Goal: Obtain resource: Download file/media

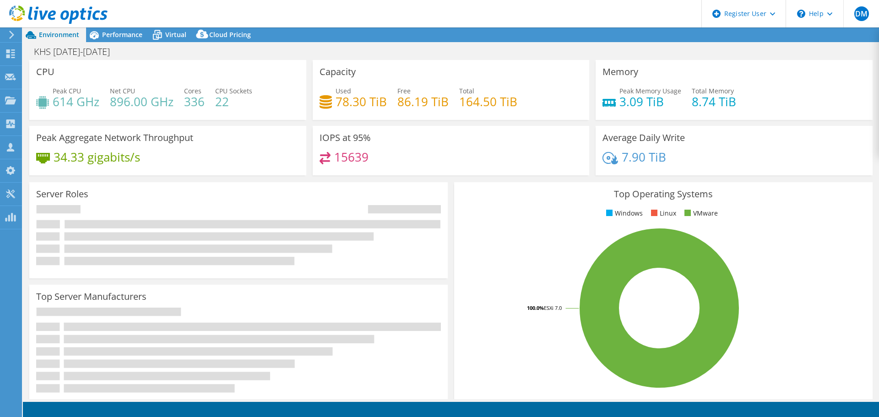
select select "USD"
click at [103, 35] on span "Performance" at bounding box center [122, 34] width 40 height 9
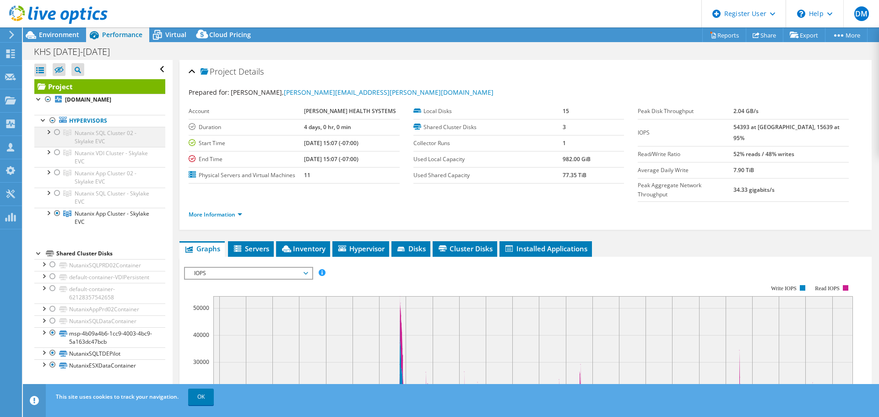
click at [59, 138] on div at bounding box center [57, 132] width 9 height 11
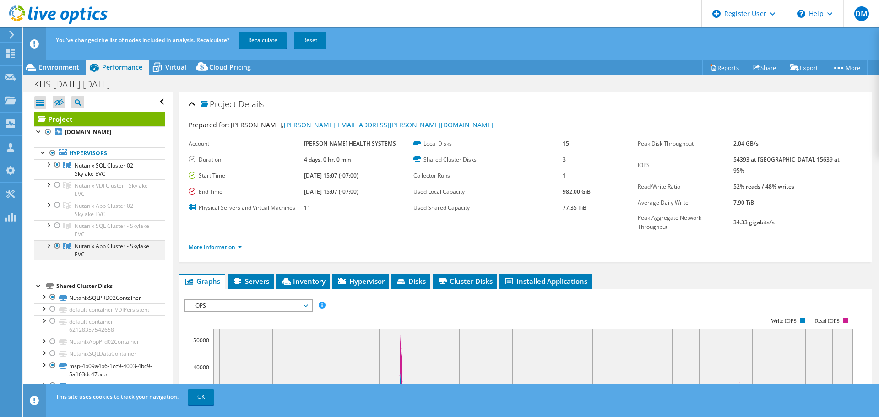
click at [60, 251] on div at bounding box center [57, 245] width 9 height 11
click at [261, 45] on link "Recalculate" at bounding box center [263, 40] width 48 height 16
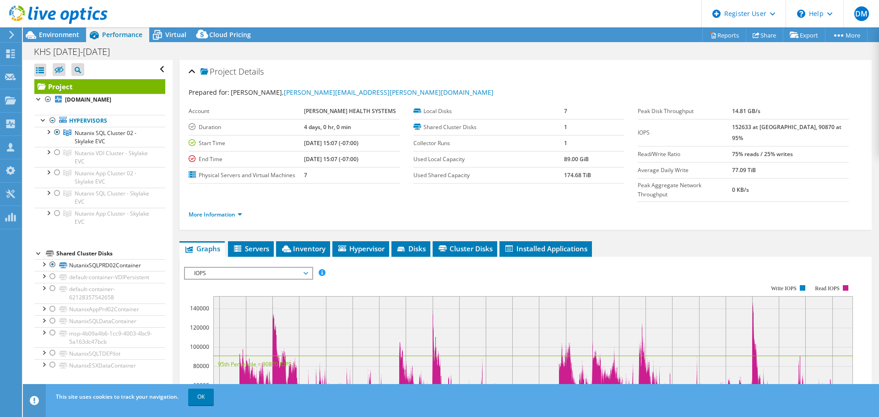
drag, startPoint x: 336, startPoint y: 176, endPoint x: 295, endPoint y: 262, distance: 95.6
click at [295, 272] on rect at bounding box center [518, 363] width 669 height 183
click at [295, 268] on span "IOPS" at bounding box center [248, 273] width 118 height 11
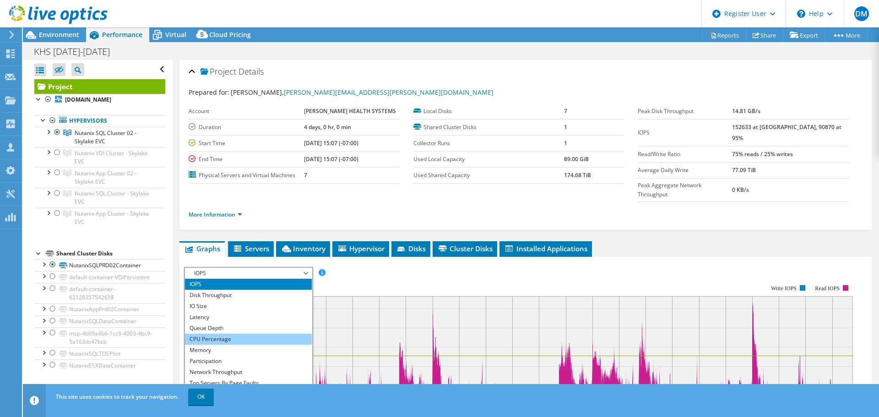
click at [244, 334] on li "CPU Percentage" at bounding box center [248, 339] width 127 height 11
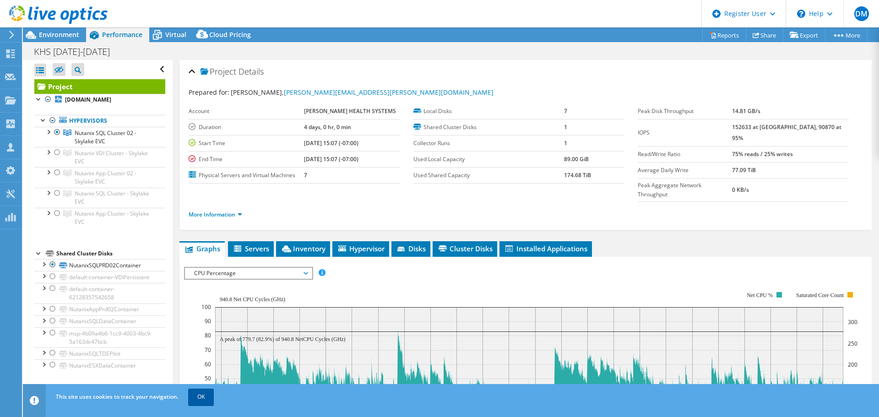
click at [205, 399] on link "OK" at bounding box center [201, 397] width 26 height 16
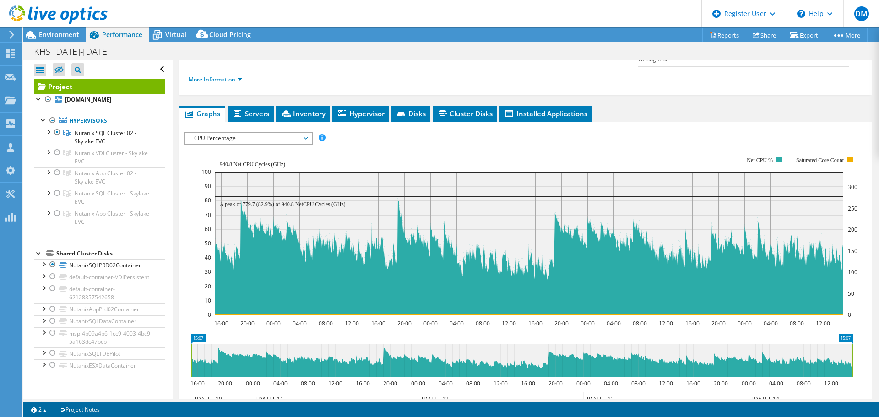
scroll to position [137, 0]
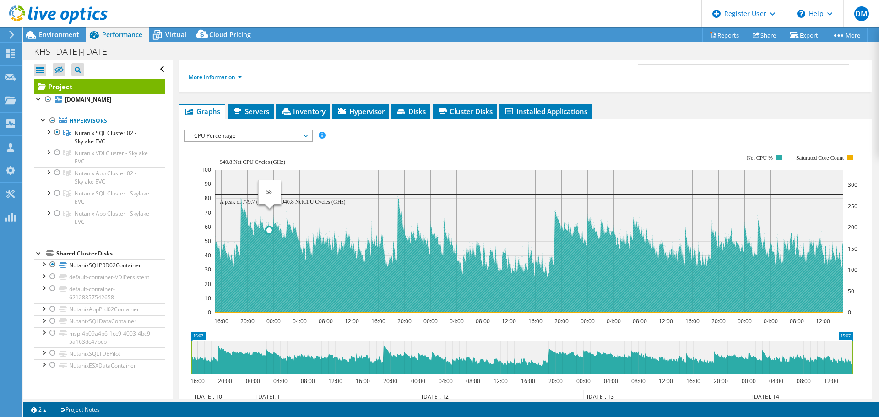
click at [276, 199] on text "A peak of 779.7 (82.9%) of 940.8 NetCPU Cycles (GHz)" at bounding box center [283, 202] width 126 height 6
drag, startPoint x: 523, startPoint y: 237, endPoint x: 533, endPoint y: 235, distance: 10.7
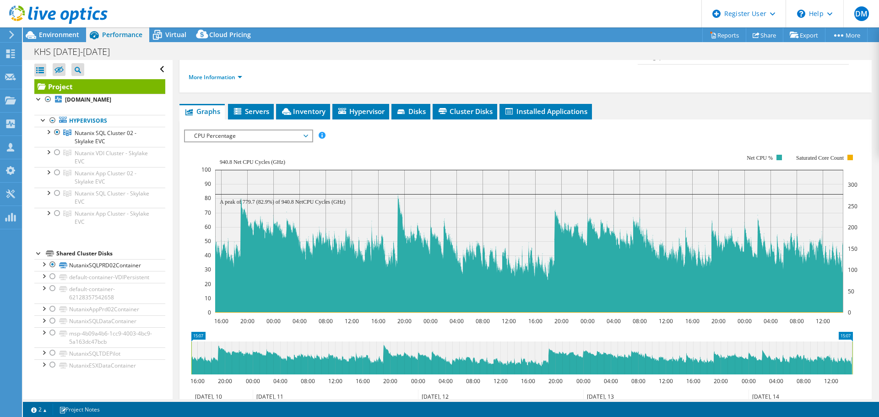
click at [422, 142] on rect at bounding box center [529, 233] width 656 height 183
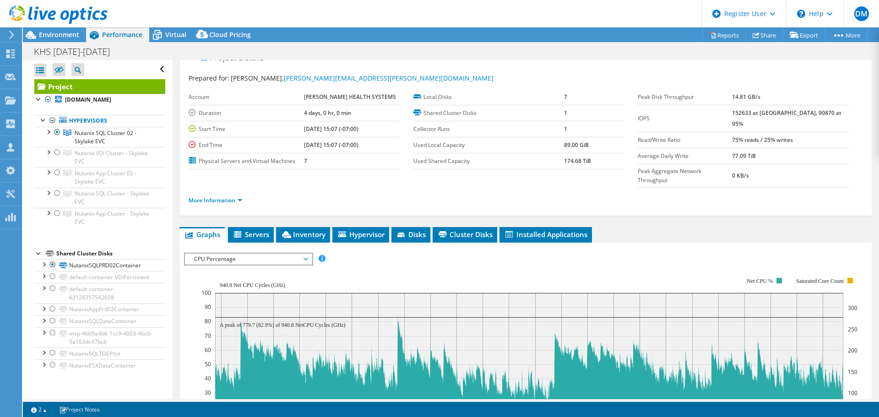
scroll to position [0, 0]
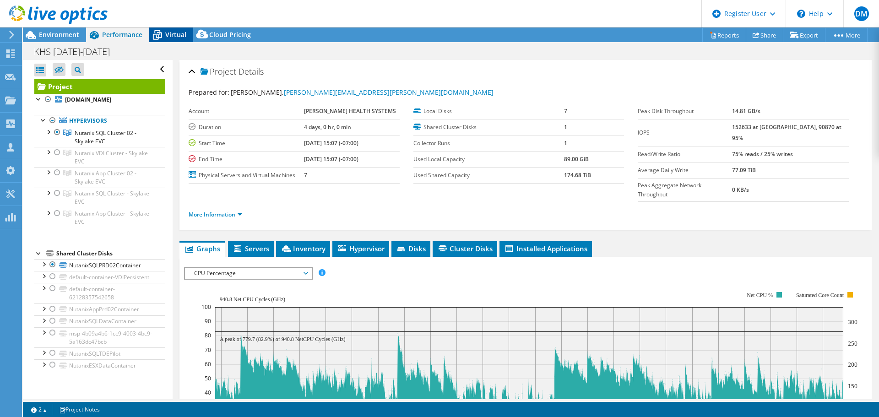
click at [173, 29] on div "Virtual" at bounding box center [171, 34] width 44 height 15
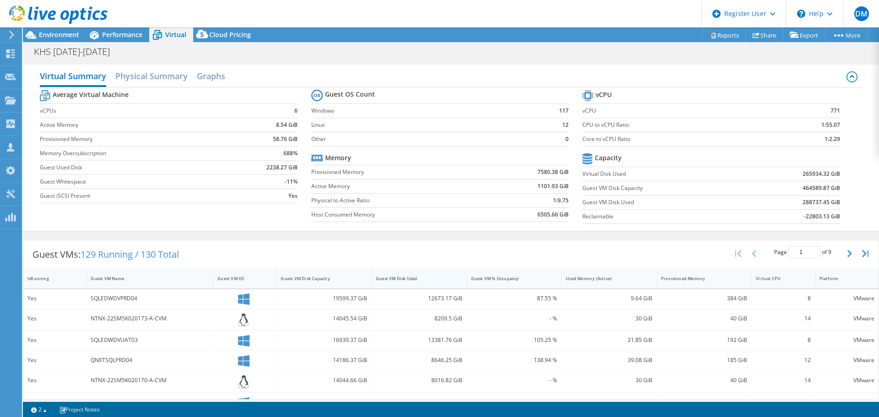
click at [404, 277] on div "Guest VM Disk Used" at bounding box center [414, 279] width 76 height 6
click at [406, 277] on div "Guest VM Disk Used" at bounding box center [414, 279] width 76 height 6
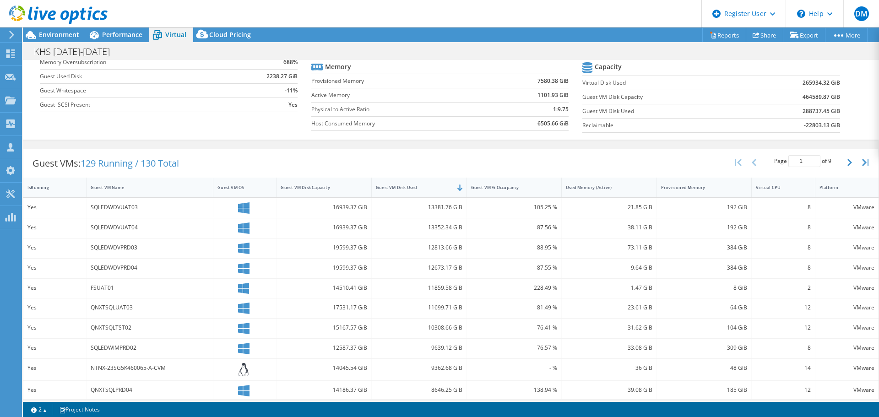
scroll to position [92, 0]
click at [329, 186] on div "Guest VM Disk Capacity" at bounding box center [319, 187] width 76 height 6
click at [772, 186] on div "Virtual CPU" at bounding box center [777, 187] width 43 height 6
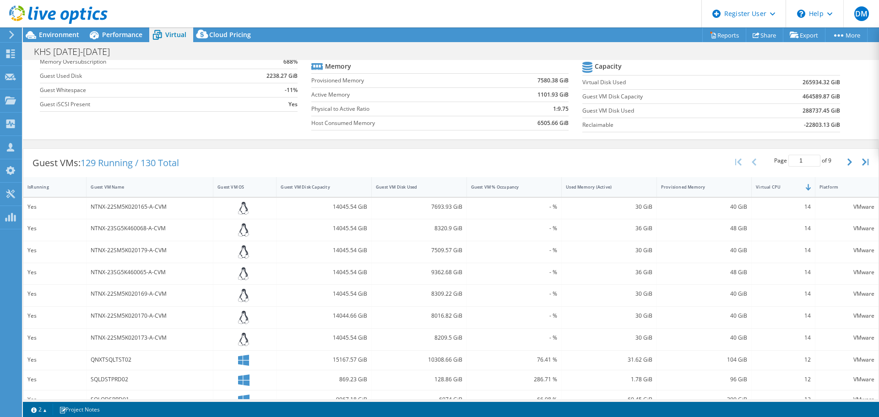
drag, startPoint x: 789, startPoint y: 210, endPoint x: 801, endPoint y: 222, distance: 17.2
click at [790, 211] on div "14" at bounding box center [783, 207] width 54 height 10
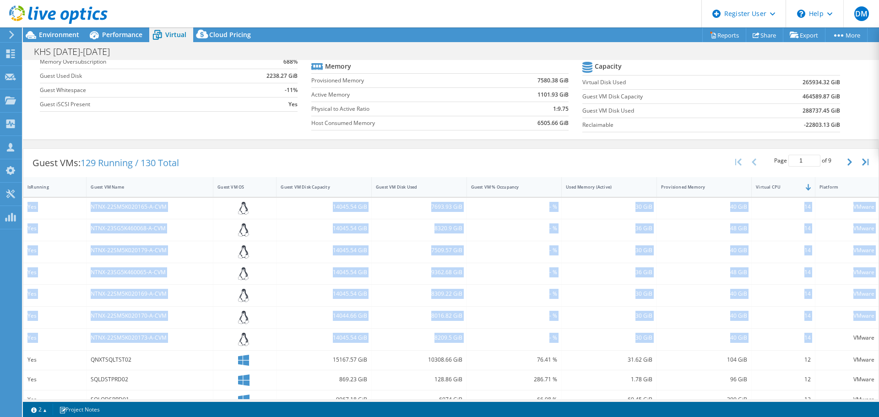
drag, startPoint x: 809, startPoint y: 337, endPoint x: 29, endPoint y: 211, distance: 790.2
click at [29, 211] on div "Yes NTNX-22SM5K020165-A-CVM 14045.54 GiB 7693.93 GiB - % 30 GiB 40 GiB 14 VMwar…" at bounding box center [450, 354] width 855 height 313
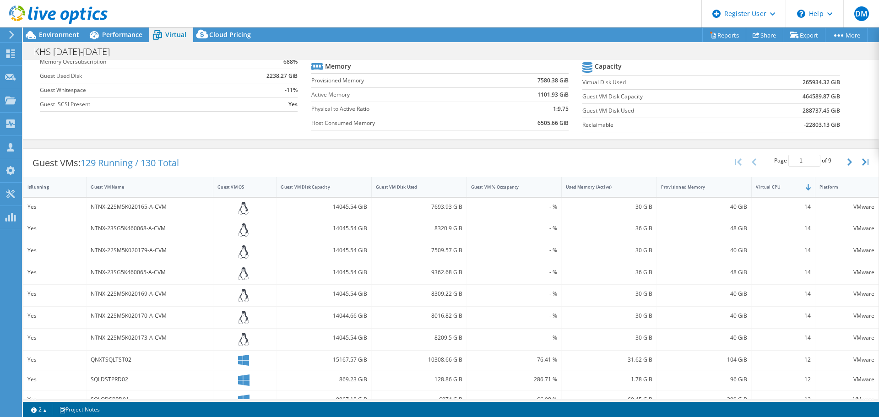
click at [160, 115] on section "Average Virtual Machine vCPUs 6 Active Memory 8.54 GiB Provisioned Memory 58.76…" at bounding box center [175, 56] width 271 height 120
click at [128, 36] on span "Performance" at bounding box center [122, 34] width 40 height 9
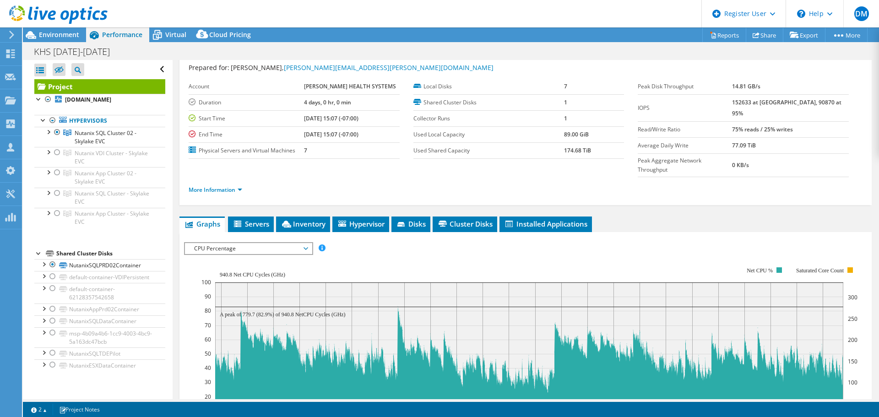
scroll to position [46, 0]
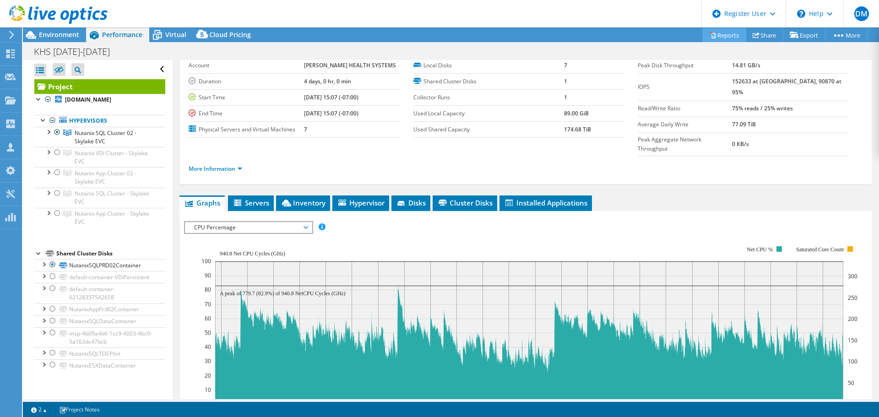
click at [725, 29] on link "Reports" at bounding box center [724, 35] width 44 height 14
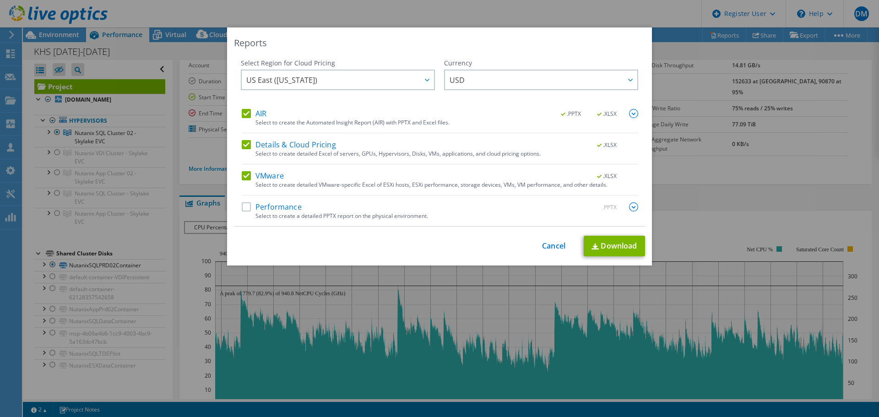
click at [244, 114] on label "AIR" at bounding box center [254, 113] width 25 height 9
click at [0, 0] on input "AIR" at bounding box center [0, 0] width 0 height 0
click at [242, 149] on label "Details & Cloud Pricing" at bounding box center [289, 144] width 94 height 9
click at [0, 0] on input "Details & Cloud Pricing" at bounding box center [0, 0] width 0 height 0
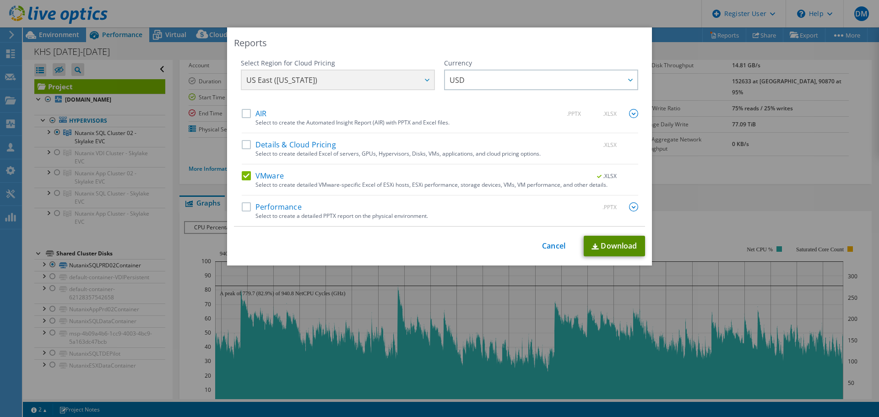
click at [639, 244] on link "Download" at bounding box center [614, 246] width 61 height 21
click at [554, 244] on link "Cancel" at bounding box center [553, 246] width 23 height 9
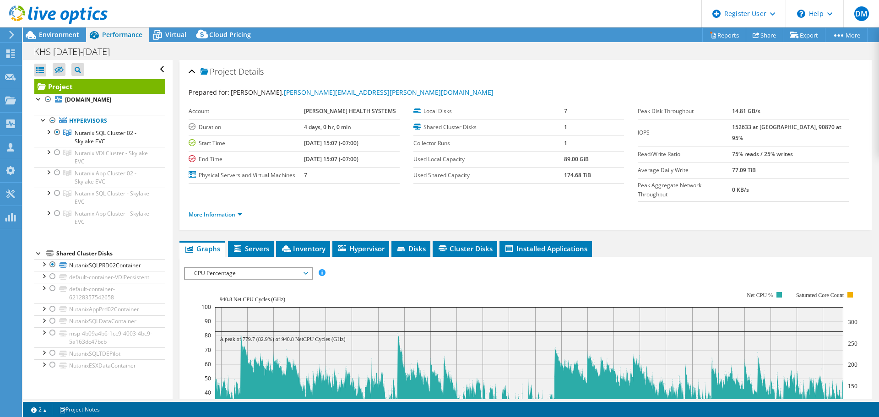
click at [64, 30] on div at bounding box center [54, 15] width 108 height 31
click at [70, 35] on span "Environment" at bounding box center [59, 34] width 40 height 9
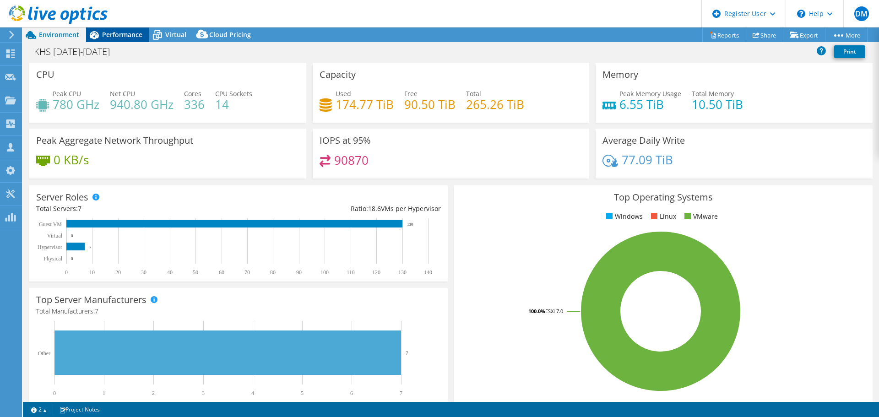
click at [135, 31] on span "Performance" at bounding box center [122, 34] width 40 height 9
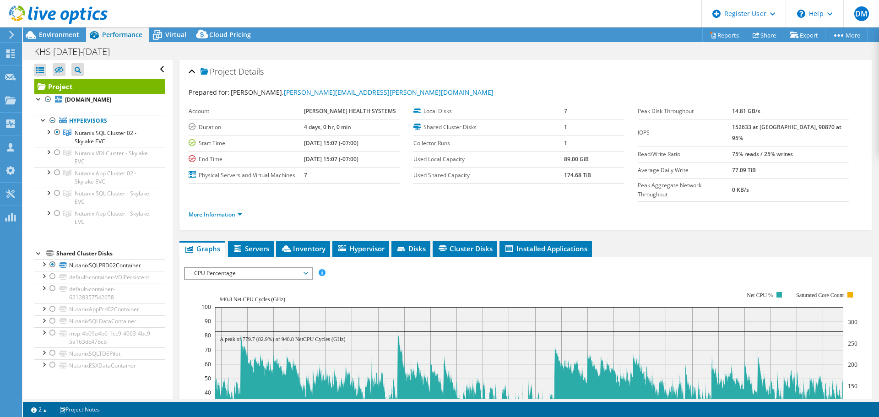
click at [304, 107] on label "Account" at bounding box center [246, 111] width 115 height 9
click at [65, 32] on span "Environment" at bounding box center [59, 34] width 40 height 9
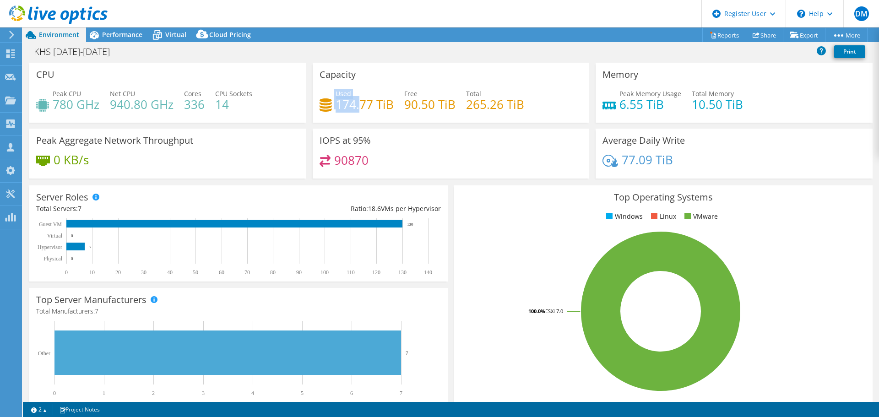
drag, startPoint x: 329, startPoint y: 93, endPoint x: 356, endPoint y: 97, distance: 27.3
click at [356, 97] on div "Used 174.77 TiB" at bounding box center [356, 99] width 74 height 21
click at [356, 99] on h4 "174.77 TiB" at bounding box center [365, 104] width 58 height 10
click at [272, 99] on div "Peak CPU 780 GHz Net CPU 940.80 GHz Cores 336 CPU Sockets 14" at bounding box center [167, 104] width 263 height 30
click at [373, 93] on div "Used 174.77 TiB" at bounding box center [365, 99] width 58 height 21
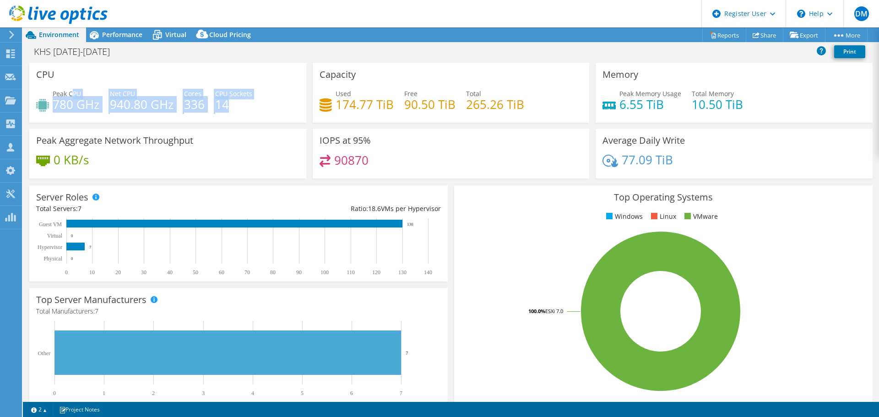
drag, startPoint x: 249, startPoint y: 104, endPoint x: 71, endPoint y: 94, distance: 177.9
click at [71, 94] on div "Peak CPU 780 GHz Net CPU 940.80 GHz Cores 336 CPU Sockets 14" at bounding box center [167, 104] width 263 height 30
click at [71, 94] on span "Peak CPU" at bounding box center [67, 93] width 28 height 9
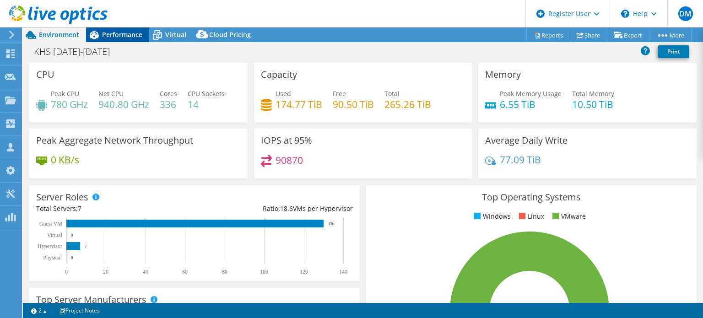
click at [136, 34] on span "Performance" at bounding box center [122, 34] width 40 height 9
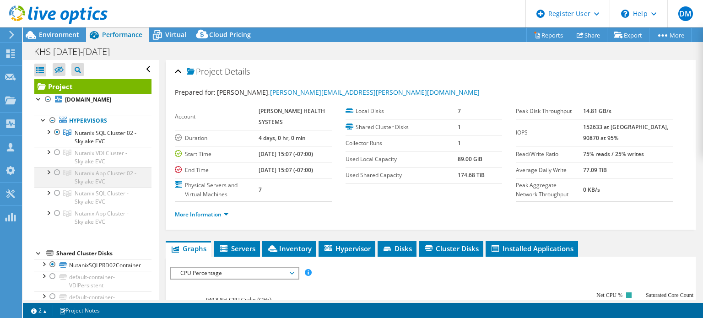
click at [56, 178] on div at bounding box center [57, 172] width 9 height 11
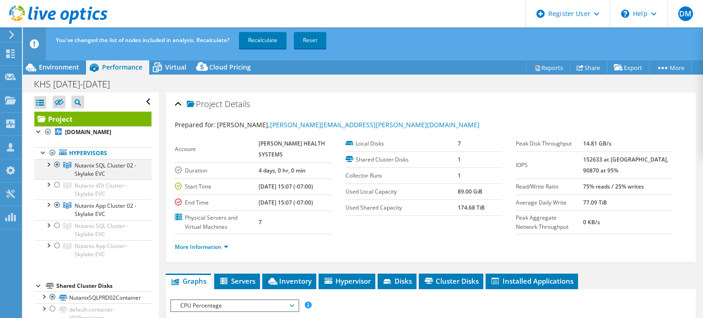
click at [57, 170] on div at bounding box center [57, 164] width 9 height 11
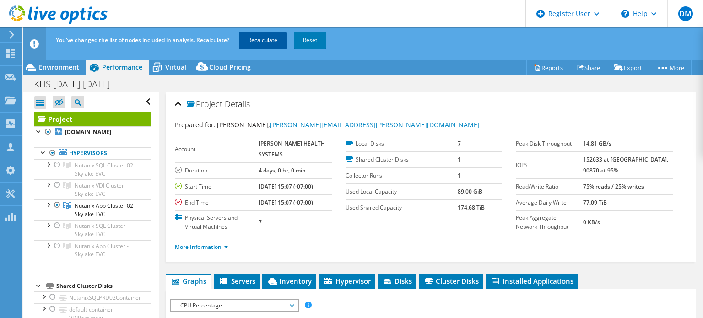
click at [272, 45] on link "Recalculate" at bounding box center [263, 40] width 48 height 16
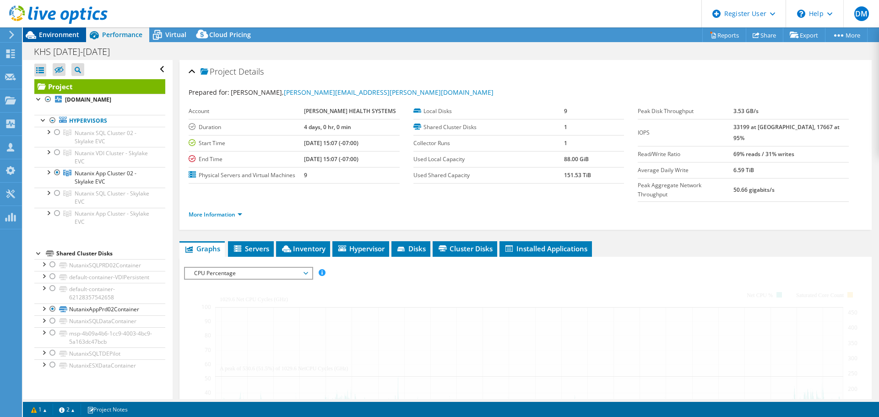
click at [61, 31] on span "Environment" at bounding box center [59, 34] width 40 height 9
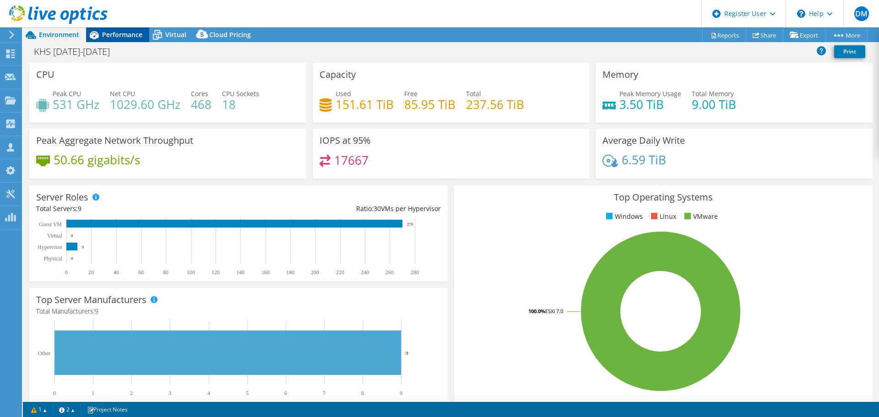
click at [124, 32] on span "Performance" at bounding box center [122, 34] width 40 height 9
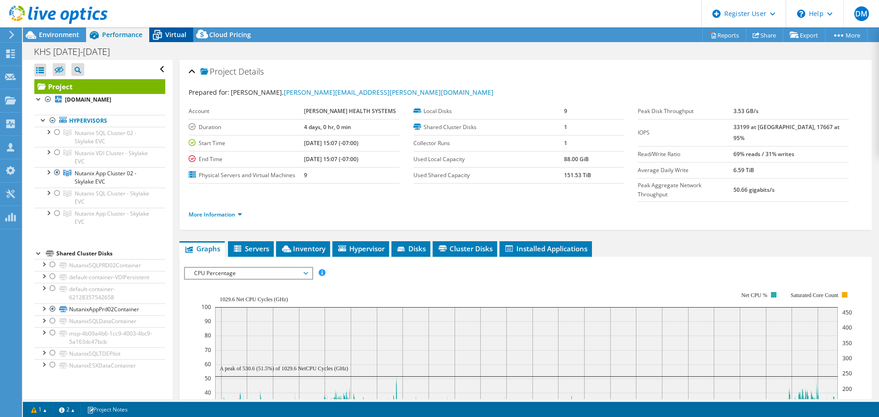
click at [163, 34] on icon at bounding box center [157, 35] width 16 height 16
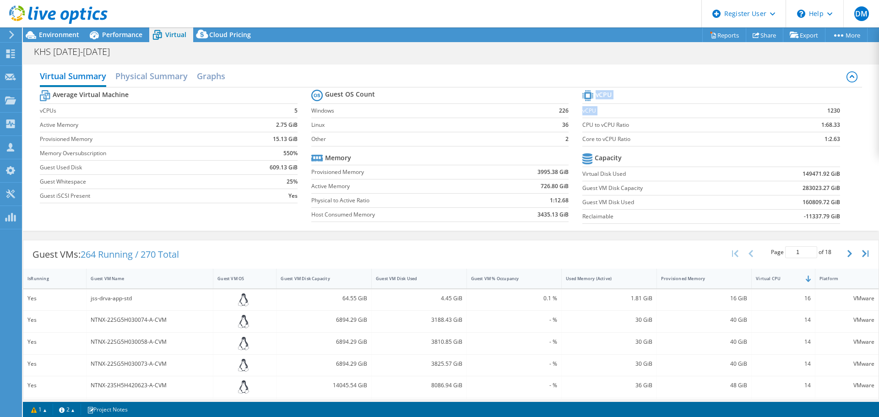
drag, startPoint x: 816, startPoint y: 111, endPoint x: 841, endPoint y: 108, distance: 25.4
click at [841, 108] on section "vCPU vCPU 1230 CPU to vCPU Ratio 1:68.33 Core to vCPU Ratio 1:2.63 Capacity Vir…" at bounding box center [717, 158] width 271 height 141
drag, startPoint x: 840, startPoint y: 140, endPoint x: 817, endPoint y: 142, distance: 23.0
click at [817, 142] on section "vCPU vCPU 1230 CPU to vCPU Ratio 1:68.33 Core to vCPU Ratio 1:2.63 Capacity Vir…" at bounding box center [717, 158] width 271 height 141
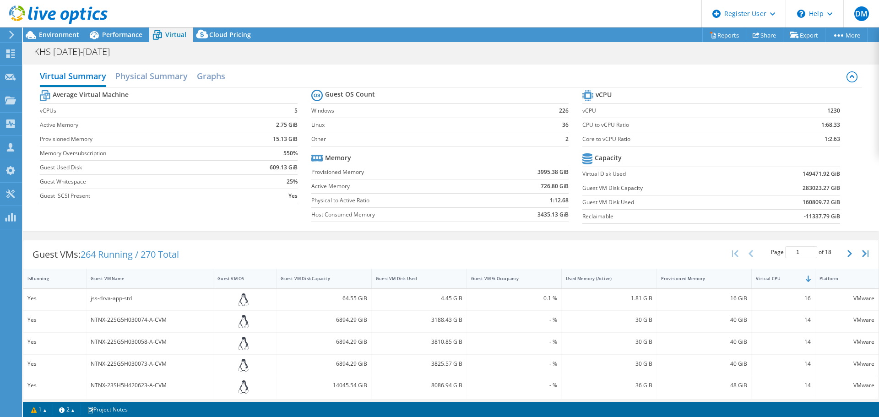
click at [817, 142] on td "1:2.63" at bounding box center [806, 139] width 68 height 14
click at [109, 34] on span "Performance" at bounding box center [122, 34] width 40 height 9
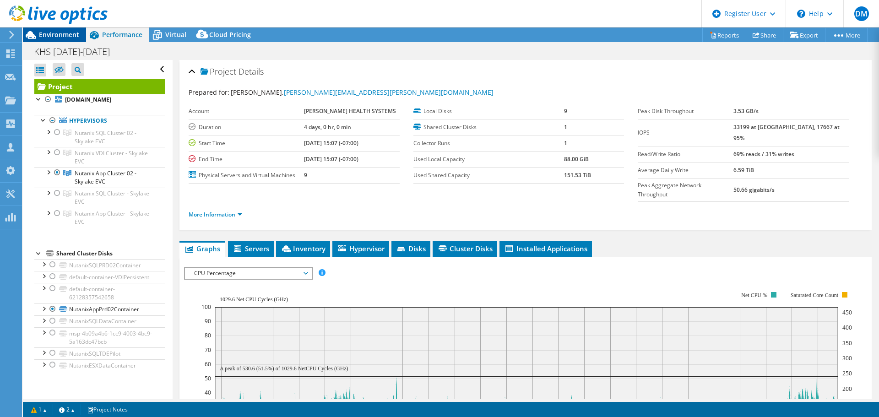
click at [83, 35] on div "Environment" at bounding box center [54, 34] width 63 height 15
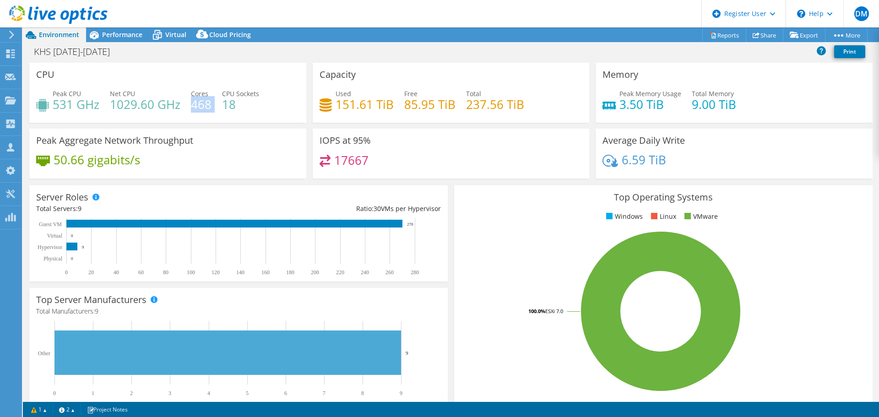
drag, startPoint x: 213, startPoint y: 104, endPoint x: 193, endPoint y: 104, distance: 19.7
click at [193, 104] on div "Peak CPU 531 GHz Net CPU 1029.60 GHz Cores 468 CPU Sockets 18" at bounding box center [167, 104] width 263 height 30
click at [194, 103] on h4 "468" at bounding box center [201, 104] width 21 height 10
click at [197, 106] on h4 "468" at bounding box center [201, 104] width 21 height 10
drag, startPoint x: 172, startPoint y: 40, endPoint x: 176, endPoint y: 45, distance: 6.8
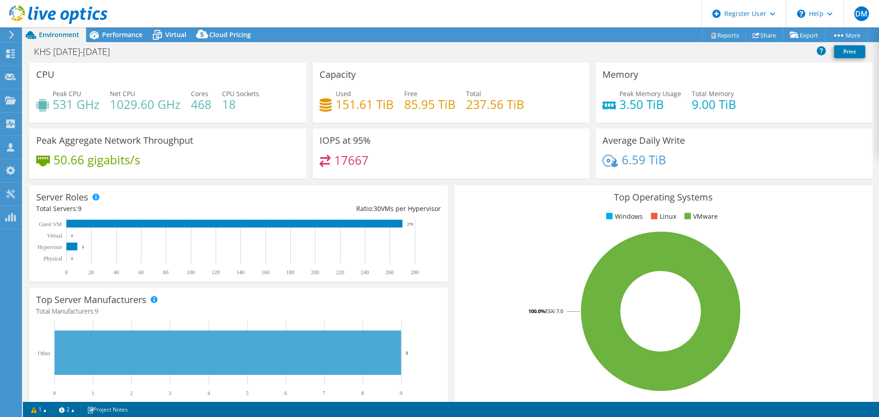
click at [172, 40] on div "Virtual" at bounding box center [171, 34] width 44 height 15
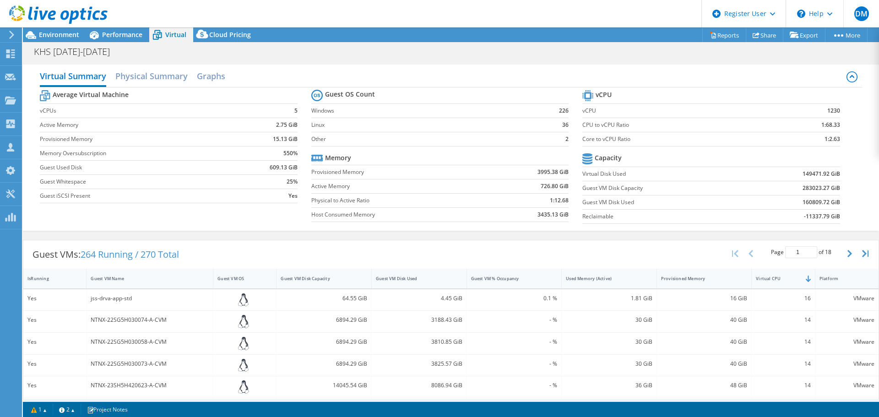
drag, startPoint x: 853, startPoint y: 152, endPoint x: 849, endPoint y: 148, distance: 6.5
click at [849, 148] on div "Average Virtual Machine vCPUs 5 Active Memory 2.75 GiB Provisioned Memory 15.13…" at bounding box center [451, 157] width 822 height 141
drag, startPoint x: 838, startPoint y: 139, endPoint x: 817, endPoint y: 141, distance: 20.6
click at [817, 141] on section "vCPU vCPU 1230 CPU to vCPU Ratio 1:68.33 Core to vCPU Ratio 1:2.63 Capacity Vir…" at bounding box center [717, 158] width 271 height 141
click at [824, 140] on b "1:2.63" at bounding box center [832, 139] width 16 height 9
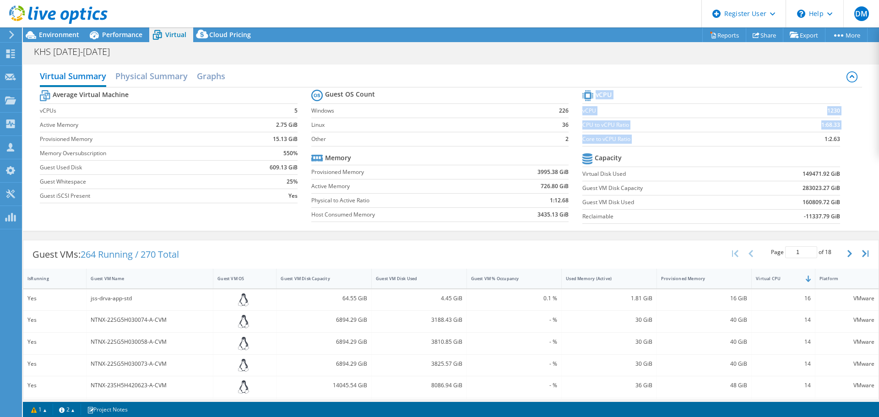
click at [824, 140] on b "1:2.63" at bounding box center [832, 139] width 16 height 9
drag, startPoint x: 840, startPoint y: 138, endPoint x: 815, endPoint y: 136, distance: 24.8
click at [815, 136] on section "vCPU vCPU 1230 CPU to vCPU Ratio 1:68.33 Core to vCPU Ratio 1:2.63 Capacity Vir…" at bounding box center [717, 158] width 271 height 141
click at [815, 136] on td "1:2.63" at bounding box center [806, 139] width 68 height 14
click at [125, 33] on span "Performance" at bounding box center [122, 34] width 40 height 9
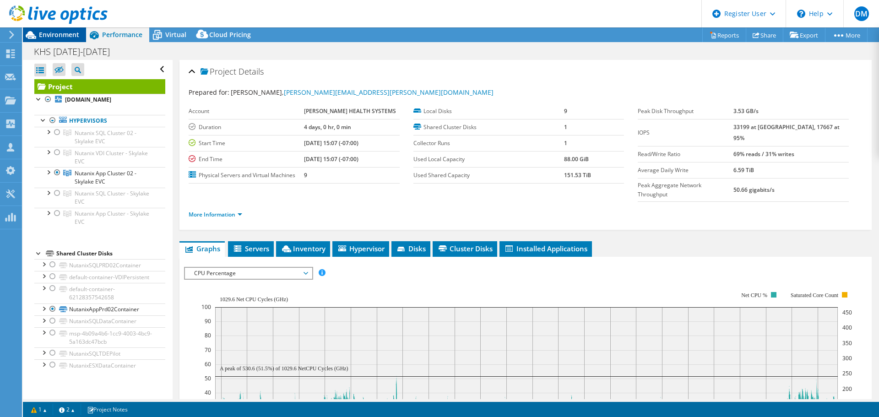
click at [70, 36] on span "Environment" at bounding box center [59, 34] width 40 height 9
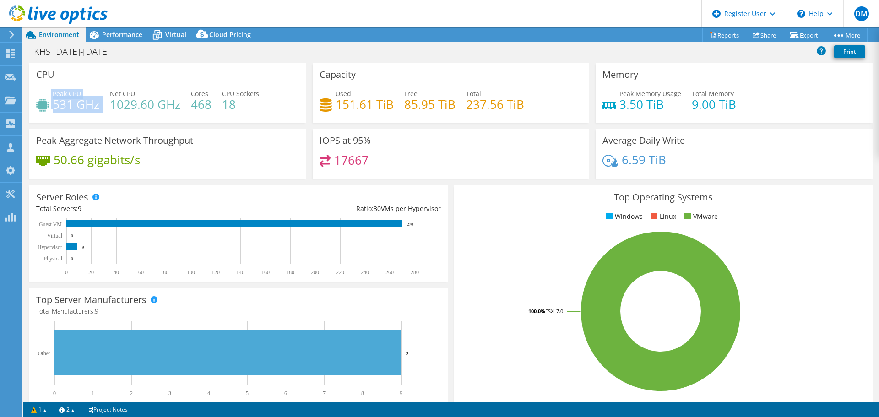
drag, startPoint x: 99, startPoint y: 110, endPoint x: 50, endPoint y: 104, distance: 49.4
click at [50, 104] on div "Peak CPU 531 GHz Net CPU 1029.60 GHz Cores 468 CPU Sockets 18" at bounding box center [167, 104] width 263 height 30
click at [61, 99] on h4 "531 GHz" at bounding box center [76, 104] width 47 height 10
drag, startPoint x: 213, startPoint y: 99, endPoint x: 191, endPoint y: 95, distance: 22.4
click at [191, 95] on div "Peak CPU 531 GHz Net CPU 1029.60 GHz Cores 468 CPU Sockets 18" at bounding box center [167, 104] width 263 height 30
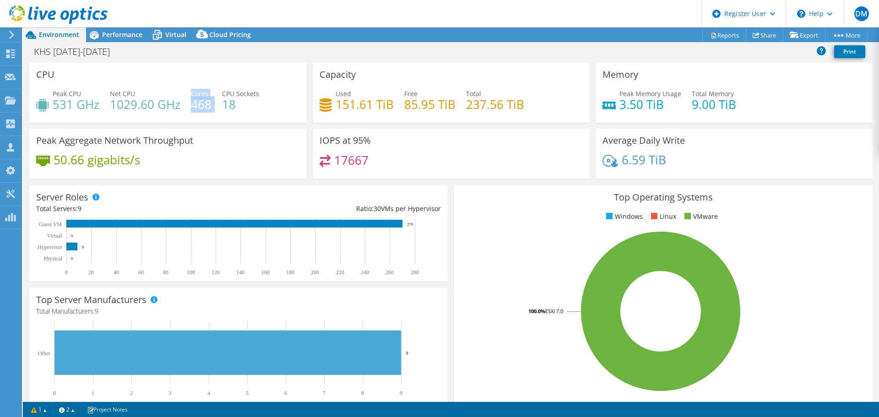
click at [191, 95] on span "Cores" at bounding box center [199, 93] width 17 height 9
